Goal: Task Accomplishment & Management: Use online tool/utility

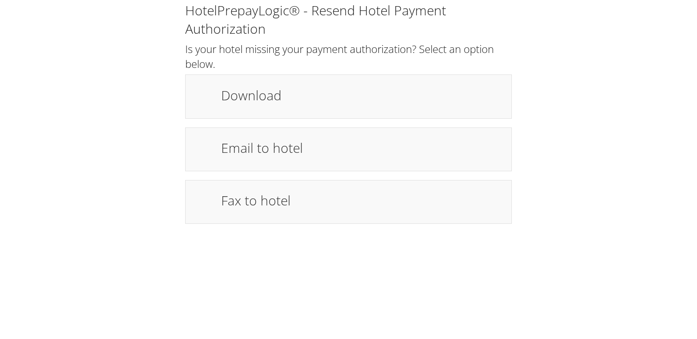
drag, startPoint x: 260, startPoint y: 98, endPoint x: 313, endPoint y: 49, distance: 72.2
click at [260, 98] on h1 "Download" at bounding box center [362, 95] width 282 height 20
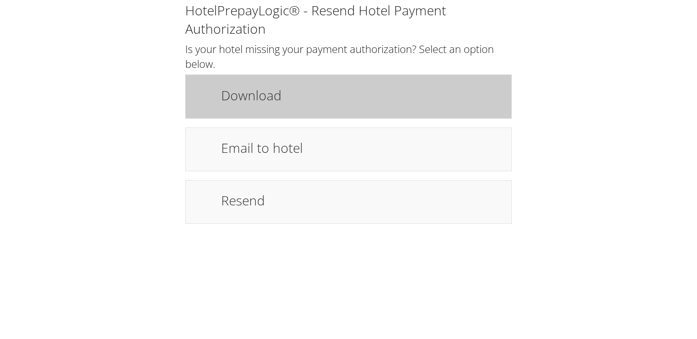
drag, startPoint x: 287, startPoint y: 101, endPoint x: 280, endPoint y: 116, distance: 16.7
click at [287, 101] on h1 "Download" at bounding box center [362, 95] width 282 height 20
click at [343, 81] on div "Download" at bounding box center [348, 96] width 327 height 44
click at [265, 116] on div "Download" at bounding box center [348, 96] width 327 height 44
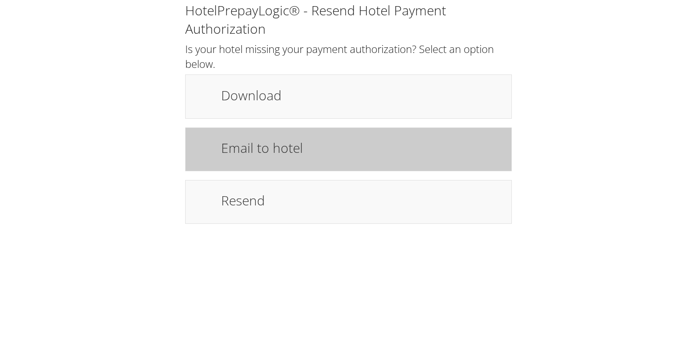
click at [279, 155] on h1 "Email to hotel" at bounding box center [362, 148] width 282 height 20
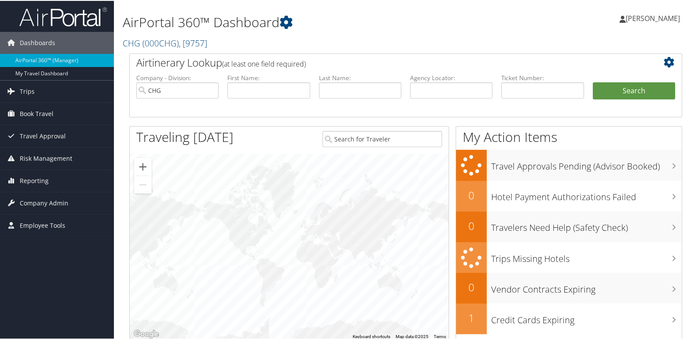
drag, startPoint x: 41, startPoint y: 178, endPoint x: 29, endPoint y: 195, distance: 20.8
click at [41, 178] on span "Reporting" at bounding box center [34, 180] width 29 height 22
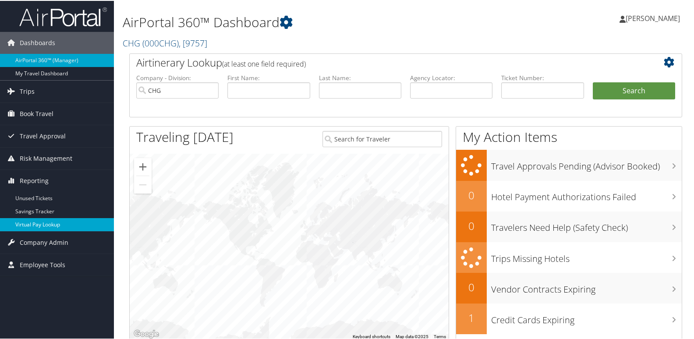
click at [47, 228] on link "Virtual Pay Lookup" at bounding box center [57, 223] width 114 height 13
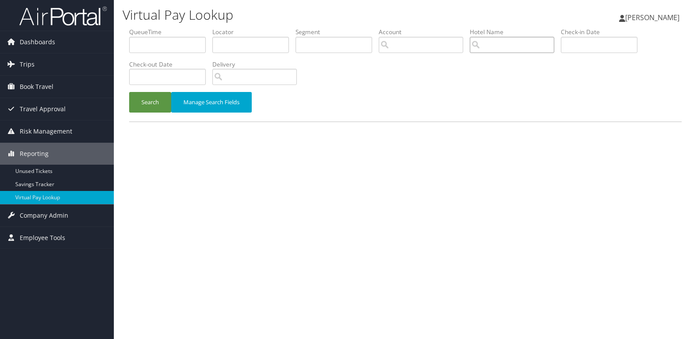
click at [491, 45] on input "search" at bounding box center [512, 45] width 85 height 16
click at [244, 44] on input "text" at bounding box center [250, 45] width 77 height 16
paste input "HETMYK"
type input "HETMYK"
click at [148, 101] on button "Search" at bounding box center [150, 102] width 42 height 21
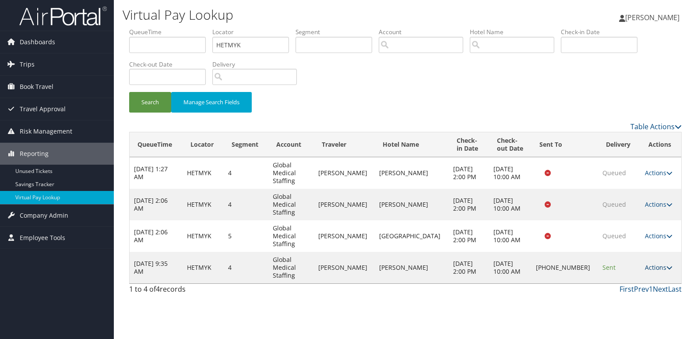
click at [658, 263] on link "Actions" at bounding box center [659, 267] width 28 height 8
click at [624, 264] on link "Logs" at bounding box center [627, 267] width 75 height 15
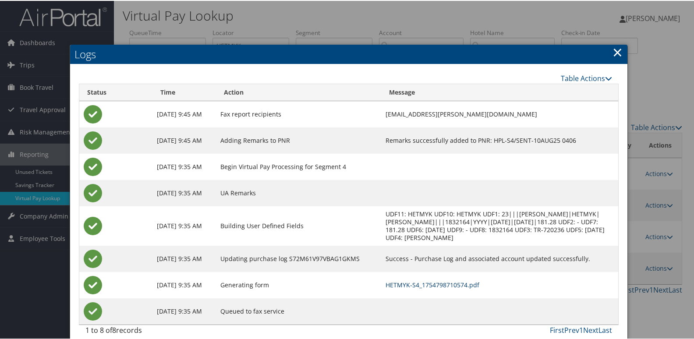
click at [431, 283] on link "HETMYK-S4_1754798710574.pdf" at bounding box center [432, 284] width 94 height 8
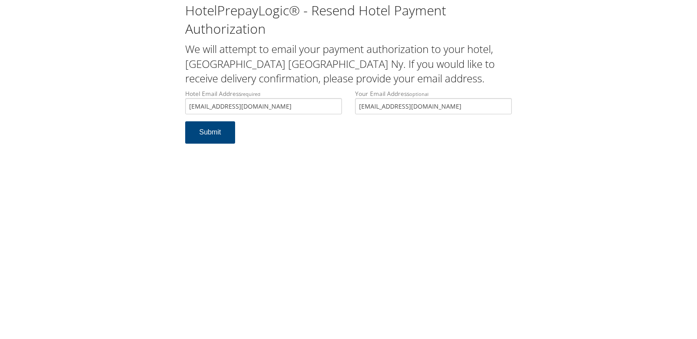
drag, startPoint x: 274, startPoint y: 102, endPoint x: 185, endPoint y: 102, distance: 88.9
click at [185, 102] on input "bgmny_frontdesk@hilton.com" at bounding box center [263, 106] width 157 height 16
type input "bgmny_frontdesk@hilton.com"
click at [199, 131] on button "Submit" at bounding box center [210, 132] width 50 height 22
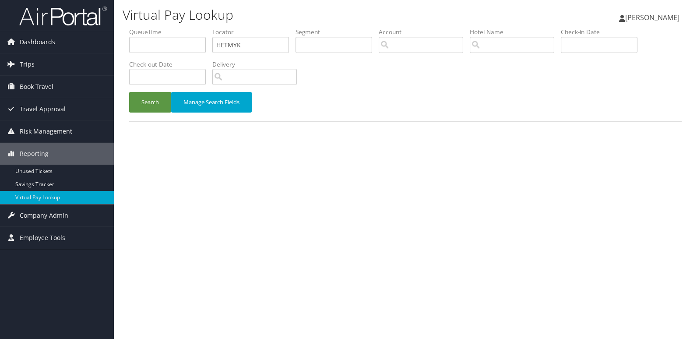
click at [155, 108] on button "Search" at bounding box center [150, 102] width 42 height 21
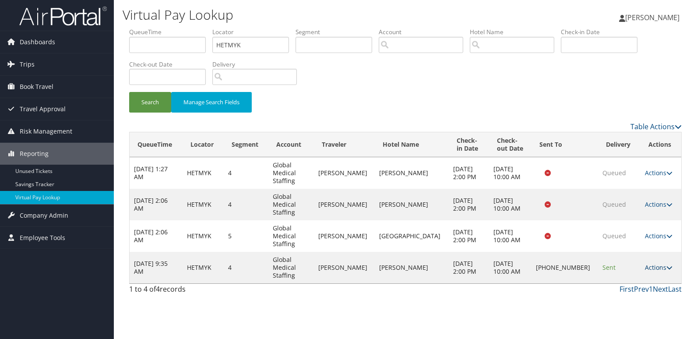
click at [667, 265] on icon at bounding box center [670, 268] width 6 height 6
click at [612, 255] on link "Resend" at bounding box center [627, 252] width 75 height 15
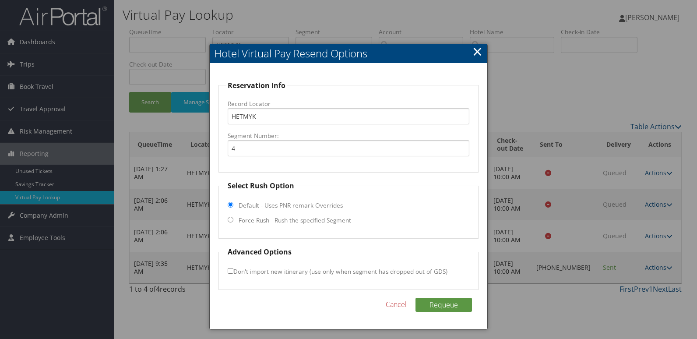
click at [268, 220] on label "Force Rush - Rush the specified Segment" at bounding box center [295, 220] width 113 height 9
click at [233, 220] on input "Force Rush - Rush the specified Segment" at bounding box center [231, 220] width 6 height 6
radio input "true"
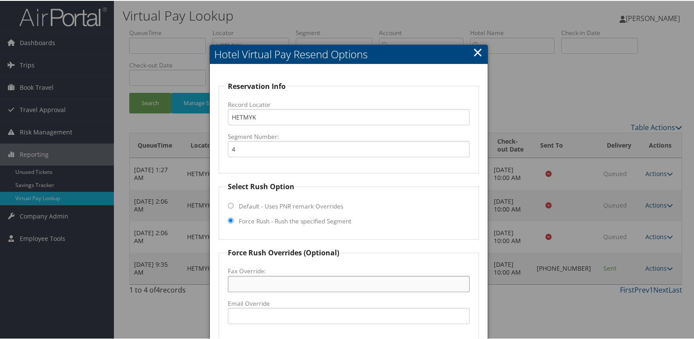
click at [243, 287] on input "Fax Override:" at bounding box center [349, 283] width 242 height 16
paste input "(605) 734-0986"
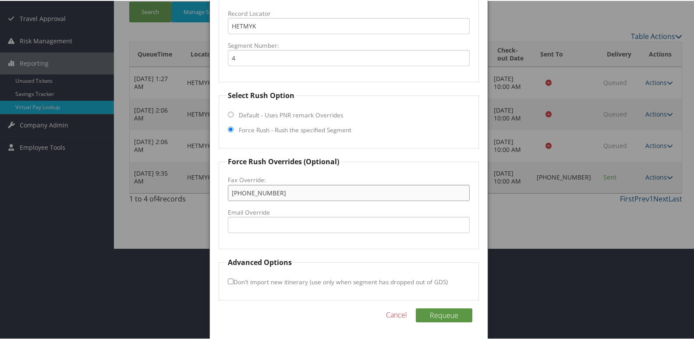
scroll to position [92, 0]
type input "(605) 734-0986"
click at [445, 316] on button "Requeue" at bounding box center [444, 314] width 57 height 14
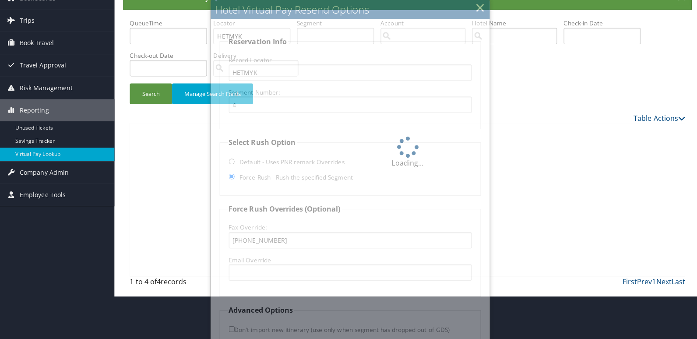
scroll to position [0, 0]
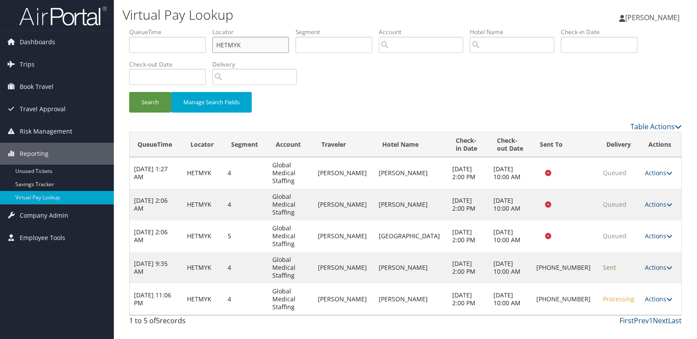
click at [222, 44] on input "HETMYK" at bounding box center [250, 45] width 77 height 16
paste input "UYMFYT"
type input "UYMFYT"
drag, startPoint x: 164, startPoint y: 102, endPoint x: 157, endPoint y: 138, distance: 36.3
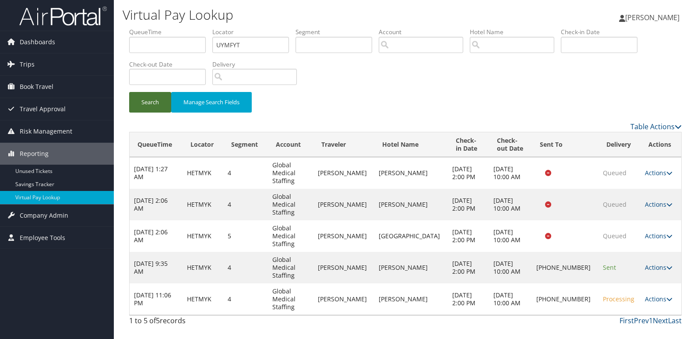
click at [164, 102] on button "Search" at bounding box center [150, 102] width 42 height 21
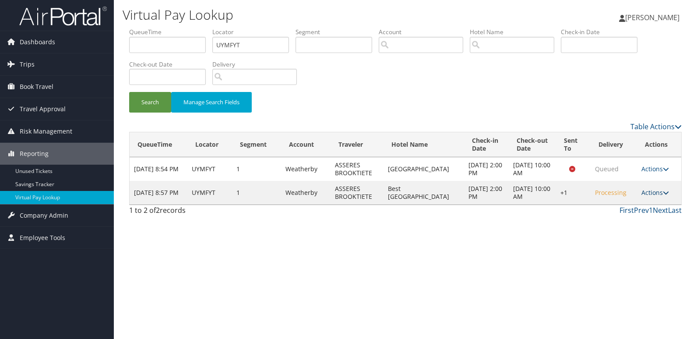
click at [652, 197] on link "Actions" at bounding box center [656, 192] width 28 height 8
click at [624, 227] on link "Logs" at bounding box center [627, 224] width 75 height 15
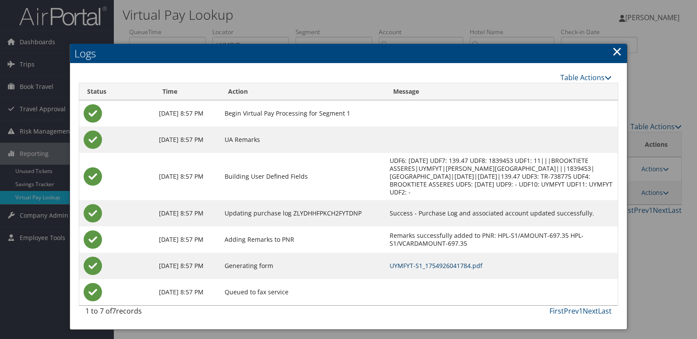
click at [436, 264] on link "UYMFYT-S1_1754926041784.pdf" at bounding box center [436, 265] width 93 height 8
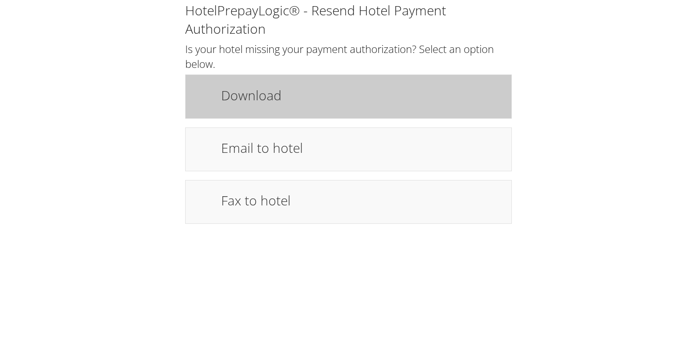
click at [238, 88] on h1 "Download" at bounding box center [362, 95] width 282 height 20
click at [343, 111] on div "Download" at bounding box center [348, 96] width 327 height 44
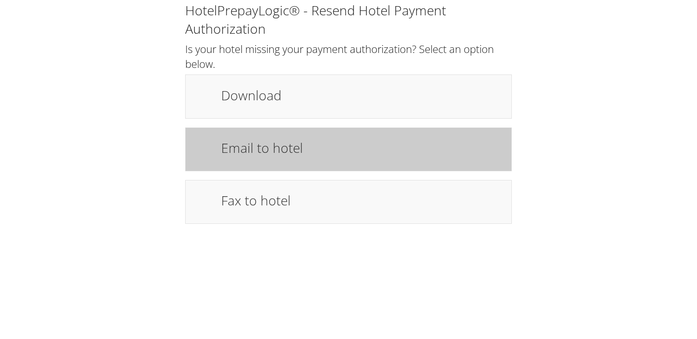
drag, startPoint x: 259, startPoint y: 140, endPoint x: 259, endPoint y: 148, distance: 7.4
click at [260, 139] on h1 "Email to hotel" at bounding box center [362, 148] width 282 height 20
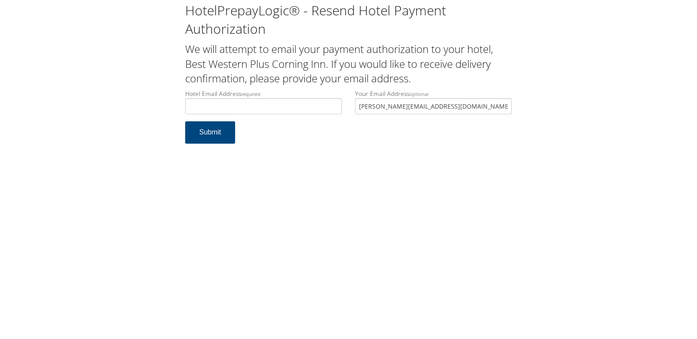
click at [369, 165] on div "HotelPrepayLogic® - Resend Hotel Payment Authorization We will attempt to email…" at bounding box center [348, 169] width 697 height 339
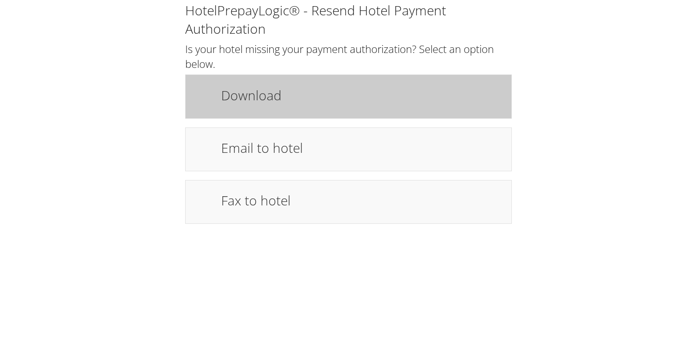
click at [285, 116] on div "Download" at bounding box center [348, 96] width 327 height 44
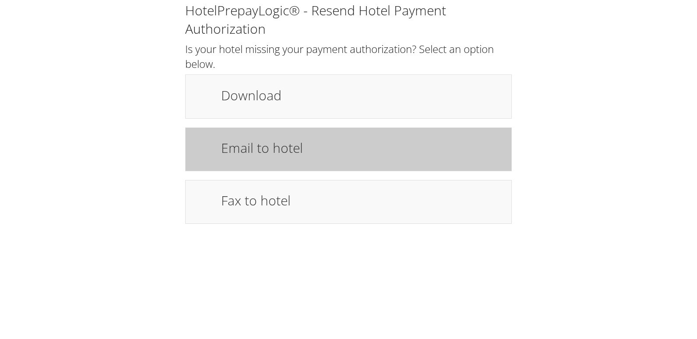
click at [268, 162] on div "Email to hotel" at bounding box center [348, 149] width 327 height 44
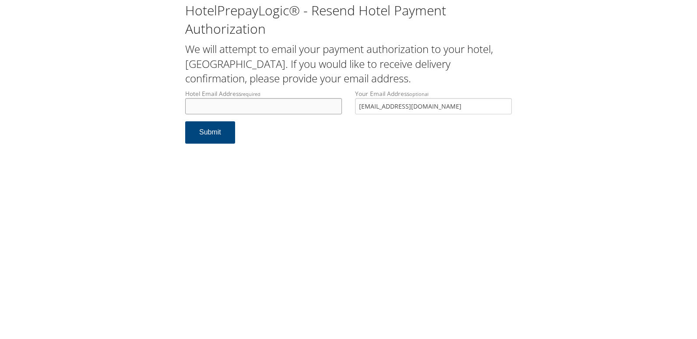
click at [265, 111] on input "Hotel Email Address required" at bounding box center [263, 106] width 157 height 16
drag, startPoint x: 278, startPoint y: 106, endPoint x: 120, endPoint y: 106, distance: 158.6
click at [120, 106] on div "HotelPrepayLogic® - Resend Hotel Payment Authorization We will attempt to email…" at bounding box center [349, 76] width 680 height 152
type input "[EMAIL_ADDRESS][DOMAIN_NAME]"
click at [201, 134] on button "Submit" at bounding box center [210, 132] width 50 height 22
